Goal: Task Accomplishment & Management: Use online tool/utility

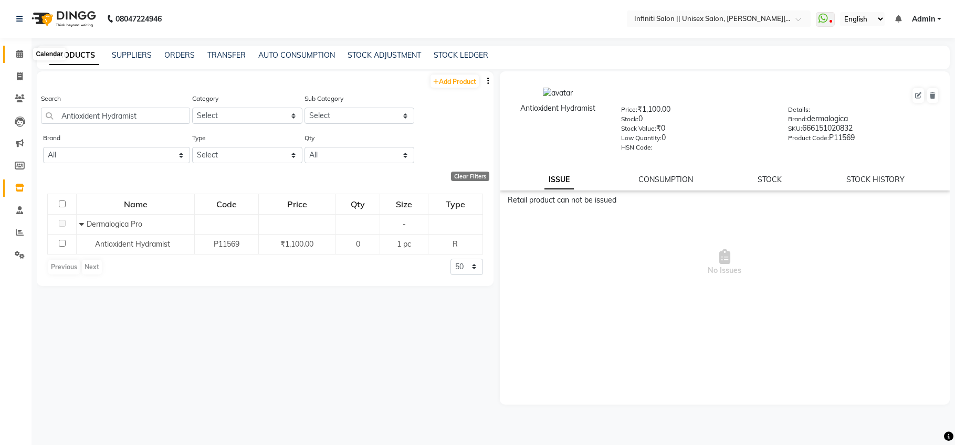
click at [20, 57] on icon at bounding box center [19, 54] width 7 height 8
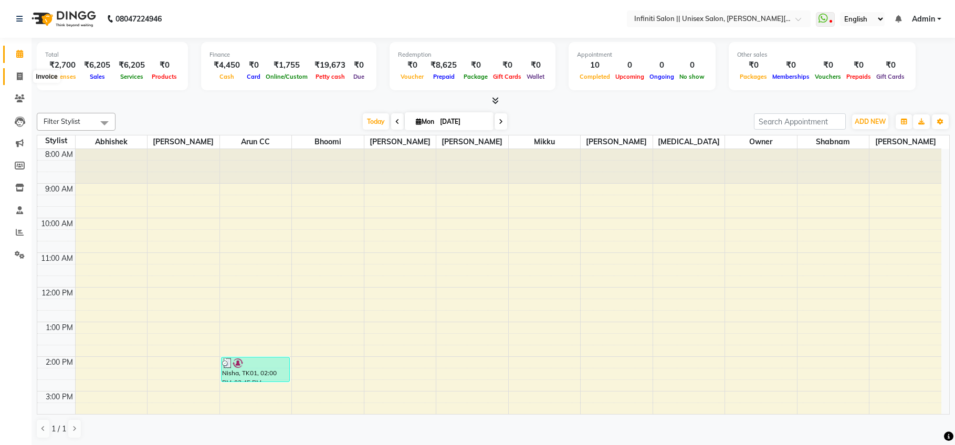
click at [22, 75] on icon at bounding box center [20, 76] width 6 height 8
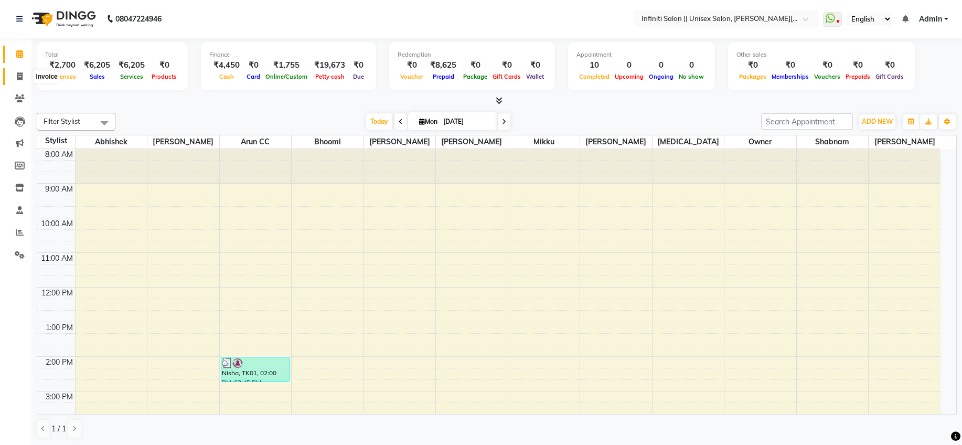
select select "service"
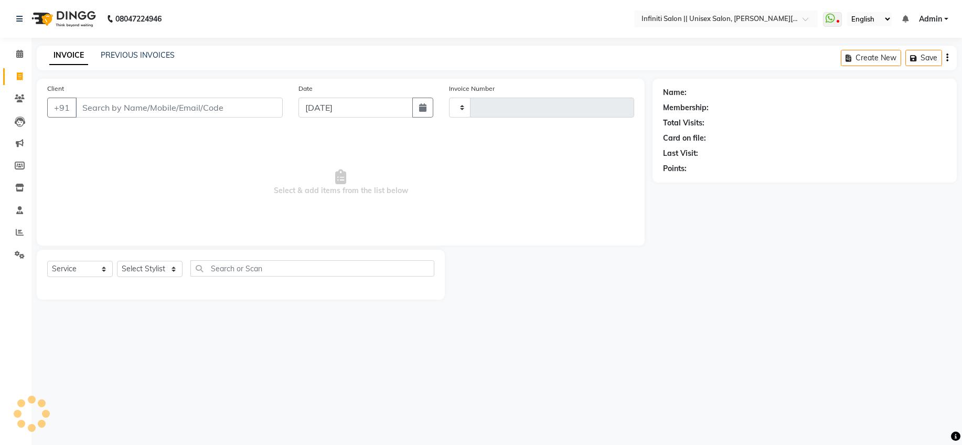
type input "0903"
select select "8233"
click at [144, 56] on link "PREVIOUS INVOICES" at bounding box center [138, 54] width 74 height 9
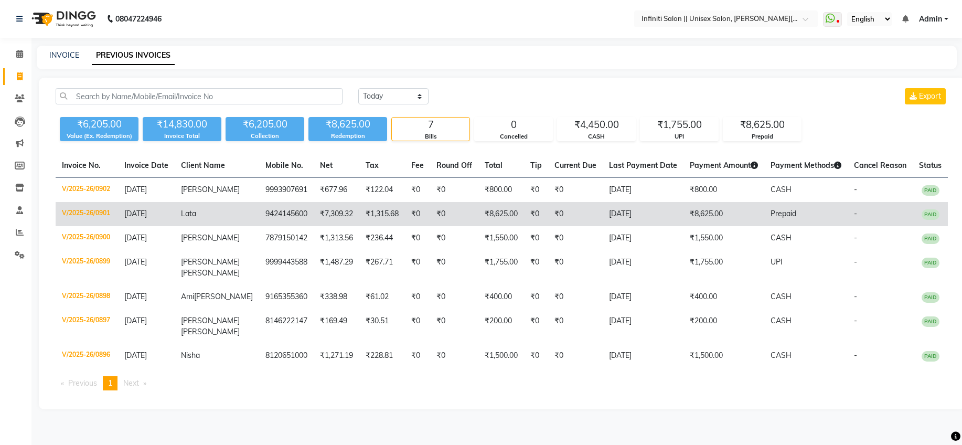
click at [107, 212] on td "V/2025-26/0901" at bounding box center [87, 214] width 62 height 24
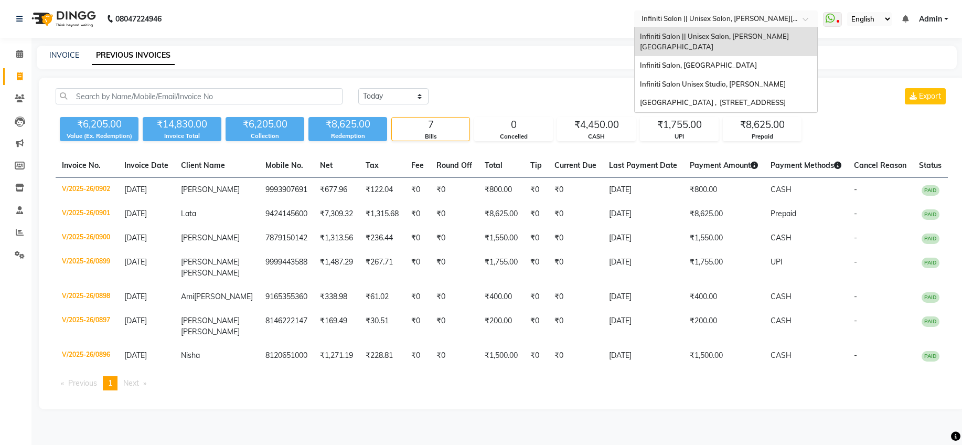
click at [746, 18] on input "text" at bounding box center [716, 18] width 152 height 10
click at [752, 56] on div "Infiniti Salon, [GEOGRAPHIC_DATA]" at bounding box center [726, 65] width 183 height 19
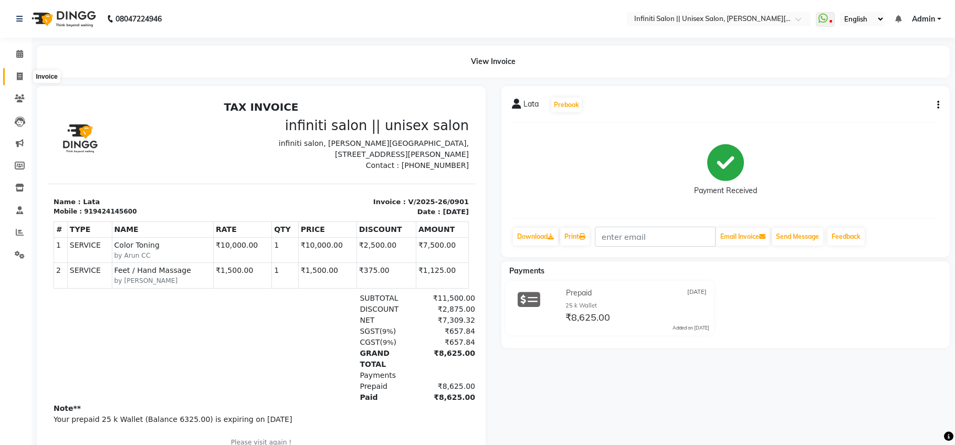
click at [25, 78] on span at bounding box center [19, 77] width 18 height 12
select select "8233"
select select "service"
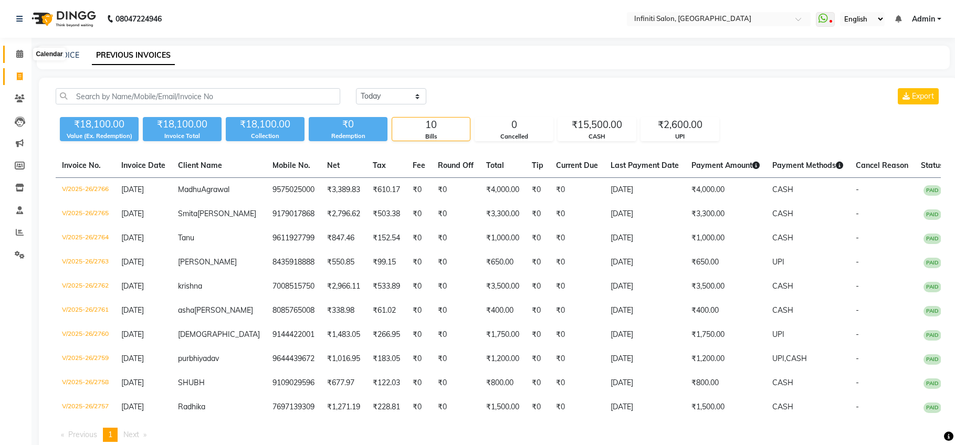
click at [18, 53] on icon at bounding box center [19, 54] width 7 height 8
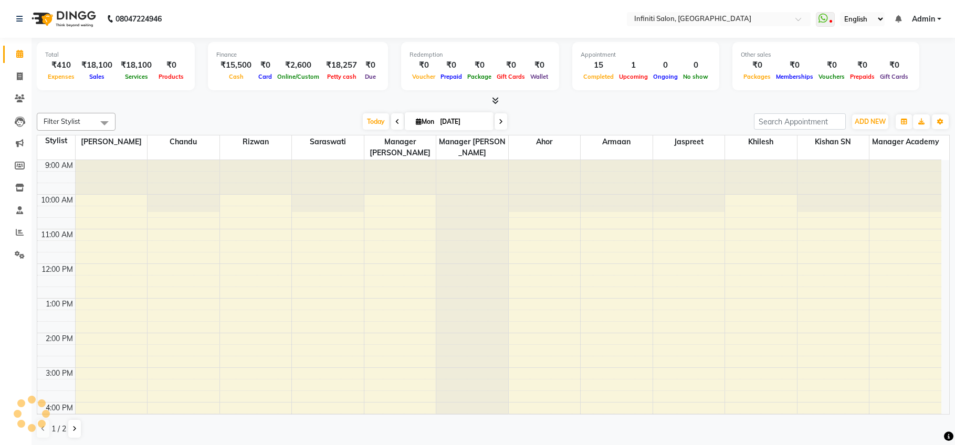
scroll to position [141, 0]
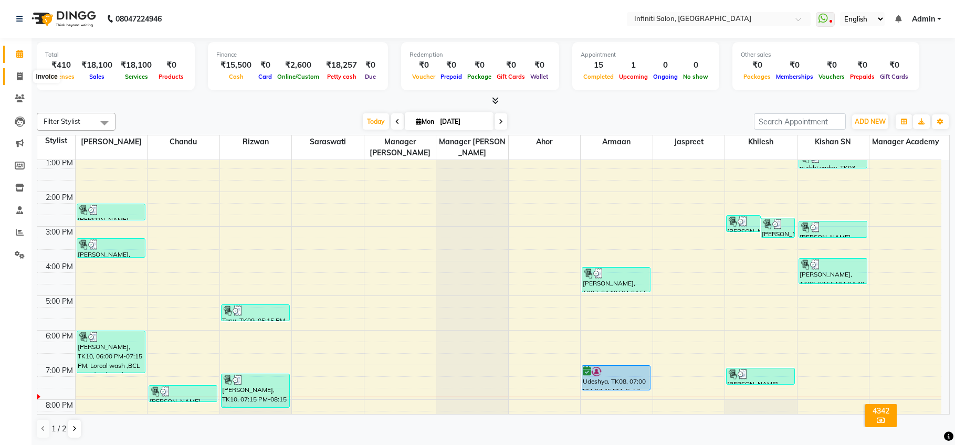
click at [19, 76] on icon at bounding box center [20, 76] width 6 height 8
select select "service"
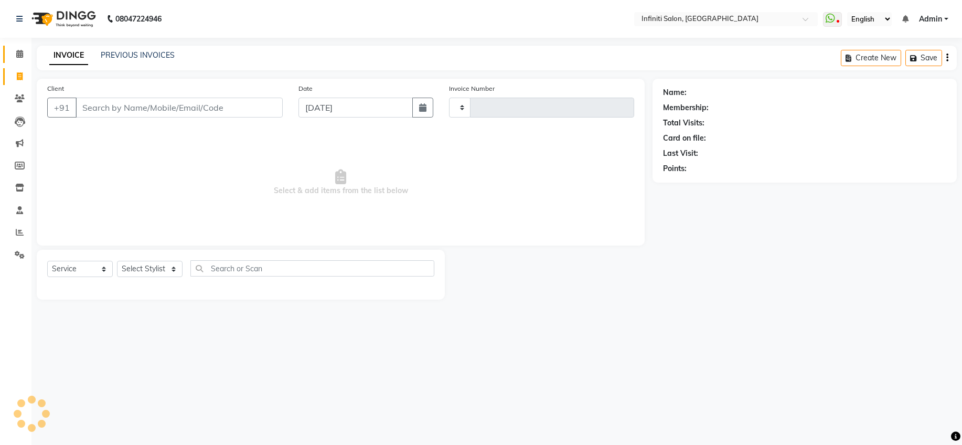
type input "2767"
select select "5804"
click at [23, 54] on icon at bounding box center [19, 54] width 7 height 8
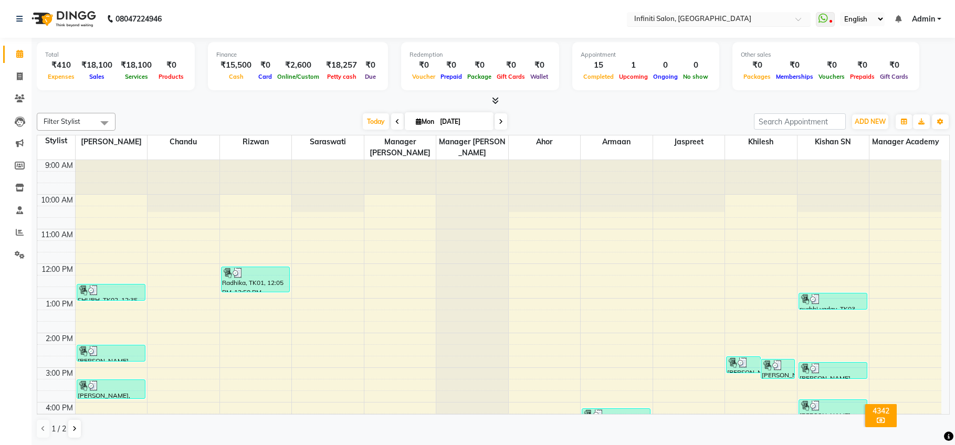
click at [685, 19] on input "text" at bounding box center [708, 20] width 152 height 10
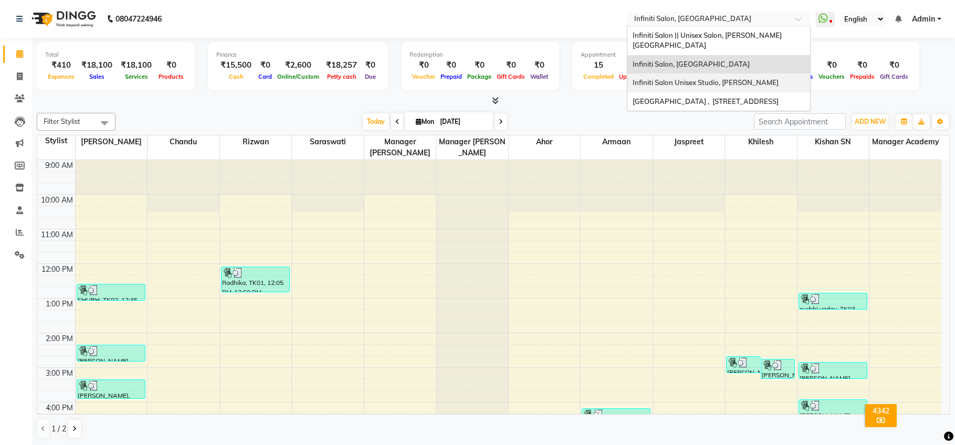
click at [686, 78] on span "Infiniti Salon Unisex Studio, [PERSON_NAME]" at bounding box center [705, 82] width 146 height 8
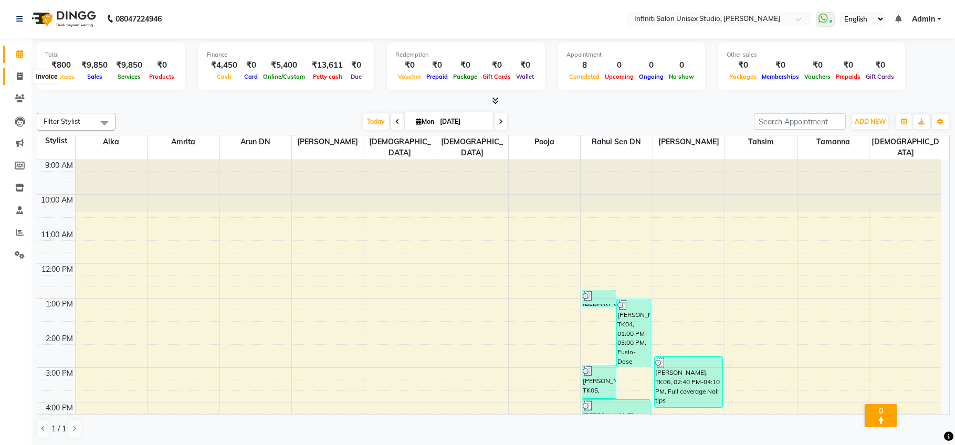
click at [22, 81] on span at bounding box center [19, 77] width 18 height 12
select select "service"
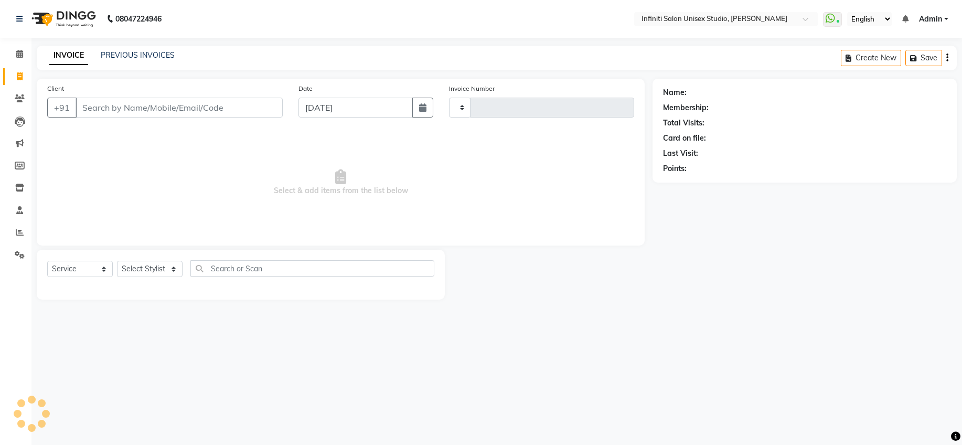
type input "1857"
select select "6511"
click at [22, 50] on icon at bounding box center [19, 54] width 7 height 8
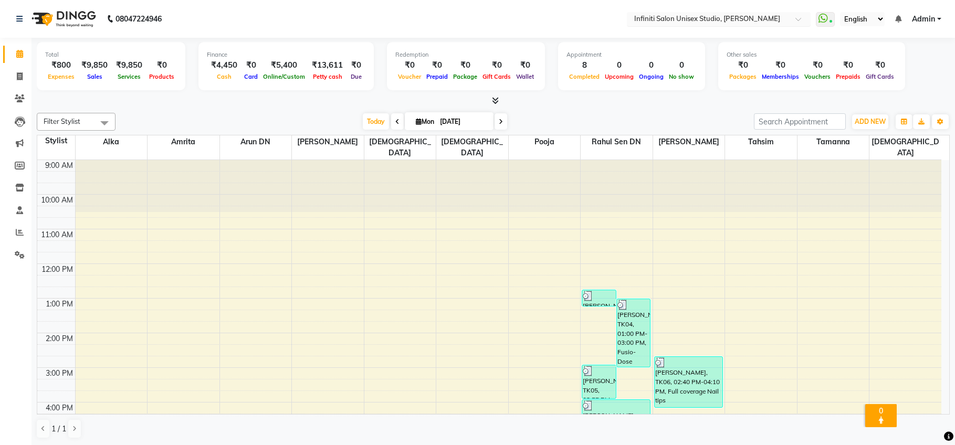
click at [739, 17] on input "text" at bounding box center [708, 20] width 152 height 10
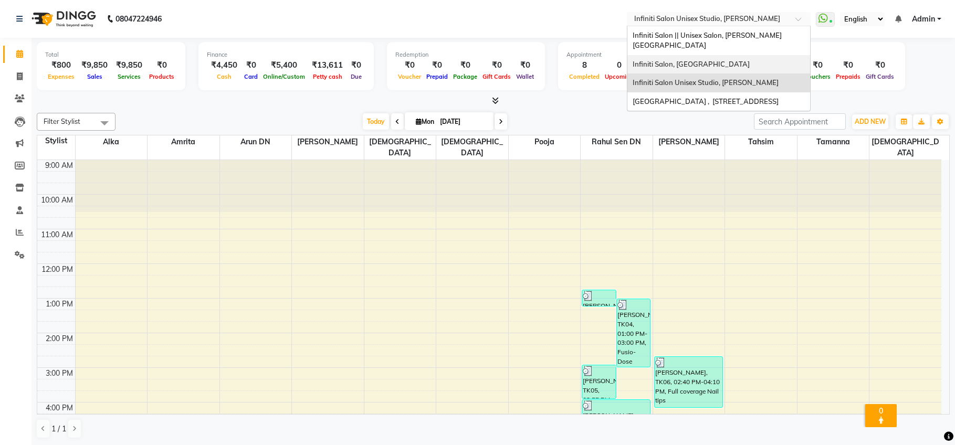
click at [711, 60] on span "Infiniti Salon, [GEOGRAPHIC_DATA]" at bounding box center [690, 64] width 117 height 8
